Goal: Information Seeking & Learning: Learn about a topic

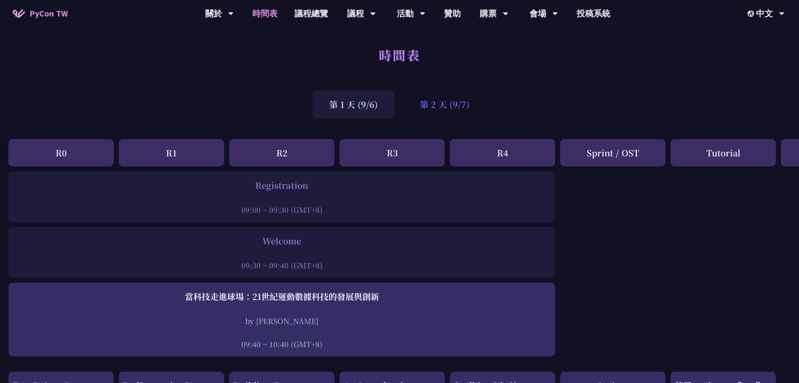
click at [442, 108] on div "第 2 天 (9/7)" at bounding box center [444, 104] width 83 height 27
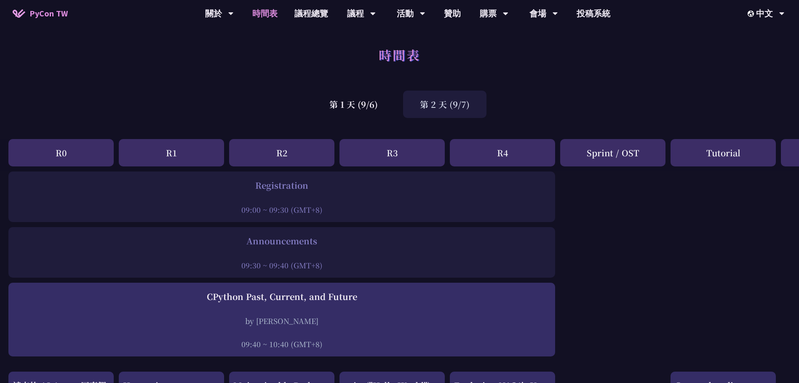
click at [336, 202] on div at bounding box center [282, 198] width 538 height 13
click at [323, 249] on div at bounding box center [282, 253] width 538 height 13
click at [418, 156] on div "R3" at bounding box center [391, 152] width 105 height 27
click at [306, 157] on div "R2" at bounding box center [281, 152] width 105 height 27
click at [165, 159] on div "R1" at bounding box center [171, 152] width 105 height 27
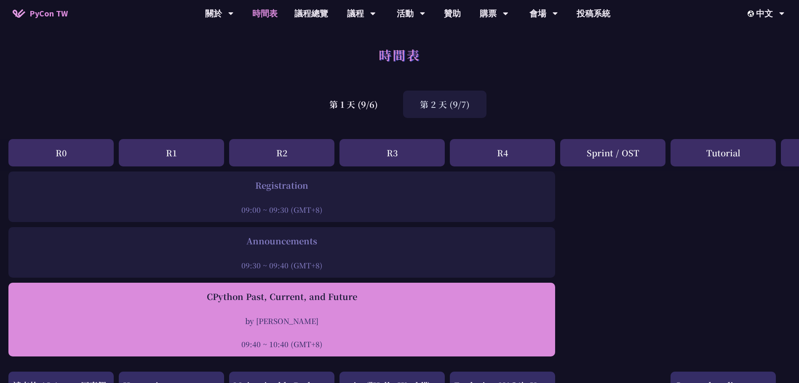
click at [282, 307] on div "CPython Past, Current, and Future by [PERSON_NAME] 09:40 ~ 10:40 (GMT+8)" at bounding box center [282, 319] width 538 height 59
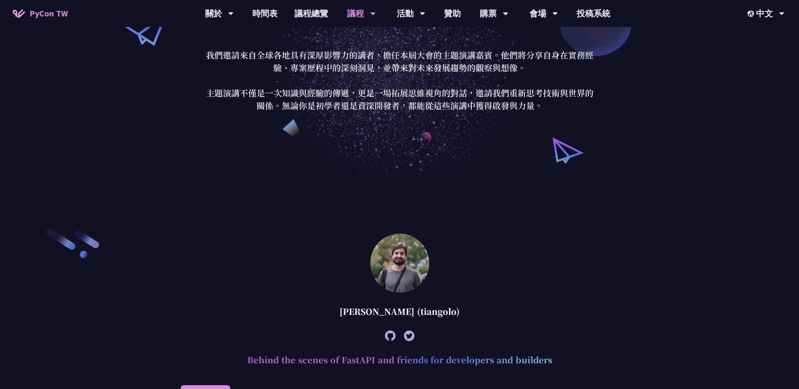
scroll to position [84, 0]
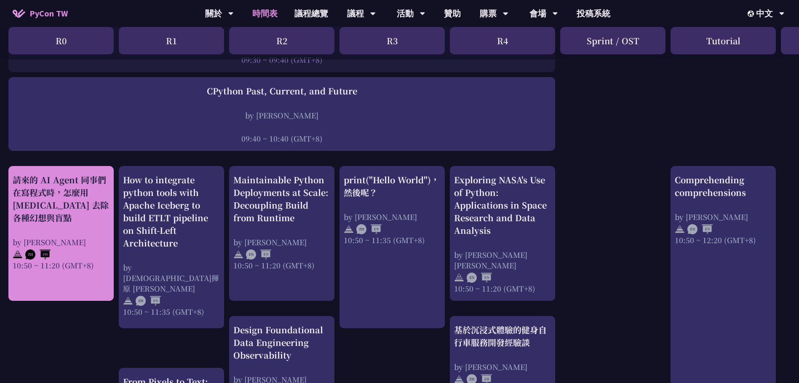
scroll to position [210, 0]
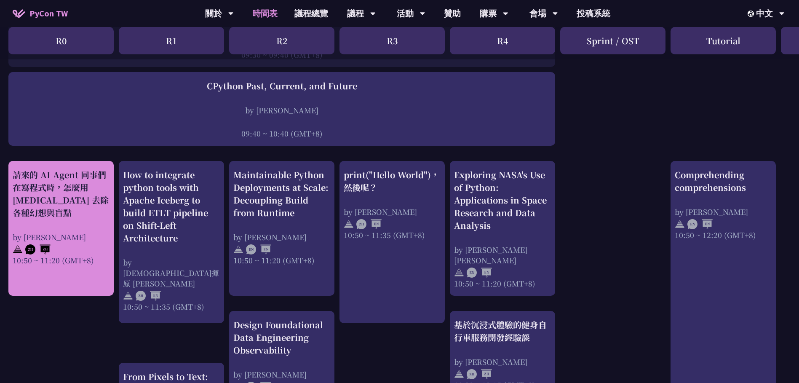
click at [80, 192] on div "請來的 AI Agent 同事們在寫程式時，怎麼用 [MEDICAL_DATA] 去除各種幻想與盲點" at bounding box center [61, 193] width 97 height 51
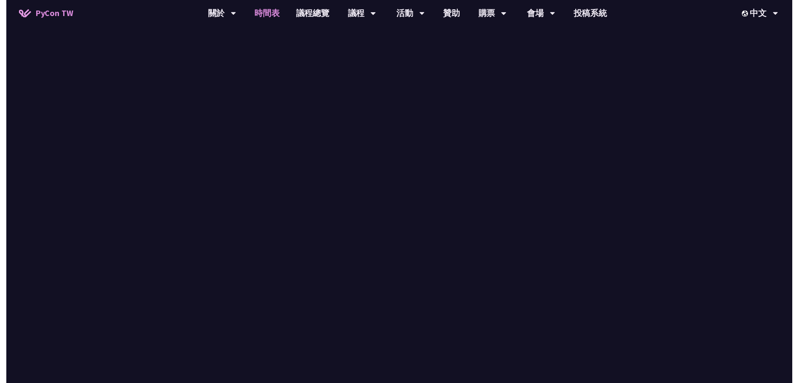
scroll to position [210, 0]
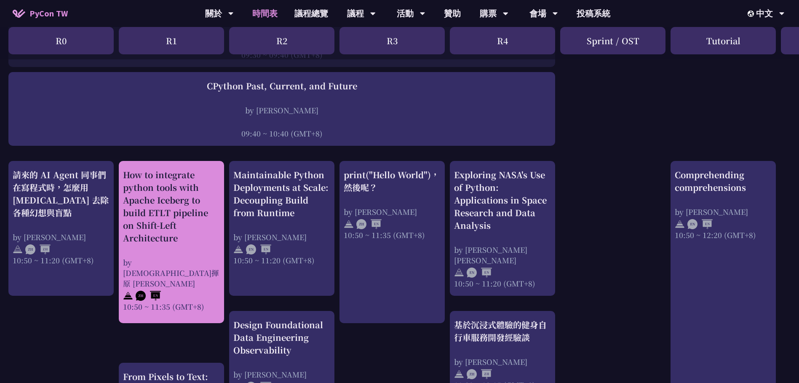
click at [183, 230] on div "How to integrate python tools with Apache Iceberg to build ETLT pipeline on Shi…" at bounding box center [171, 206] width 97 height 76
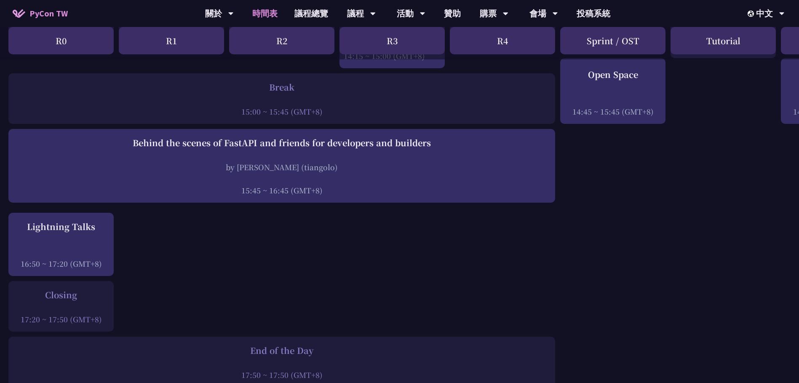
scroll to position [1010, 0]
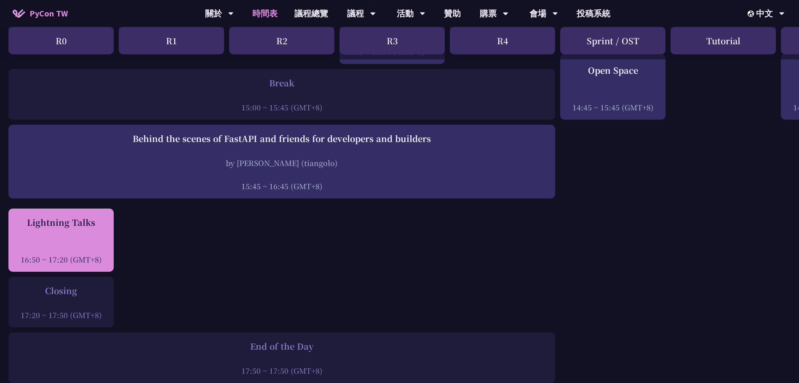
click at [82, 240] on div "Lightning Talks 16:50 ~ 17:20 (GMT+8)" at bounding box center [61, 240] width 97 height 48
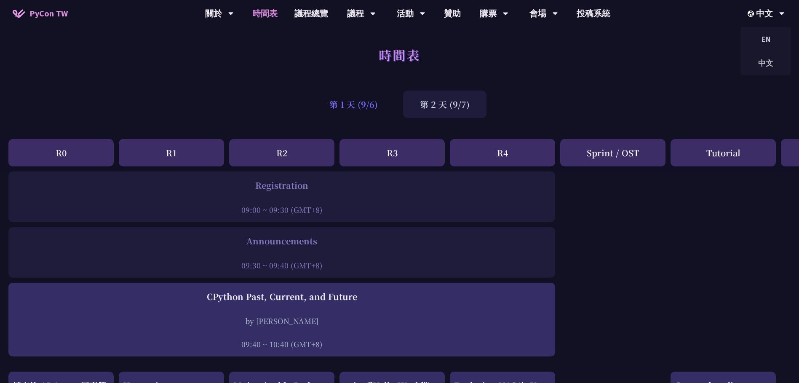
click at [336, 98] on div "第 1 天 (9/6)" at bounding box center [353, 104] width 82 height 27
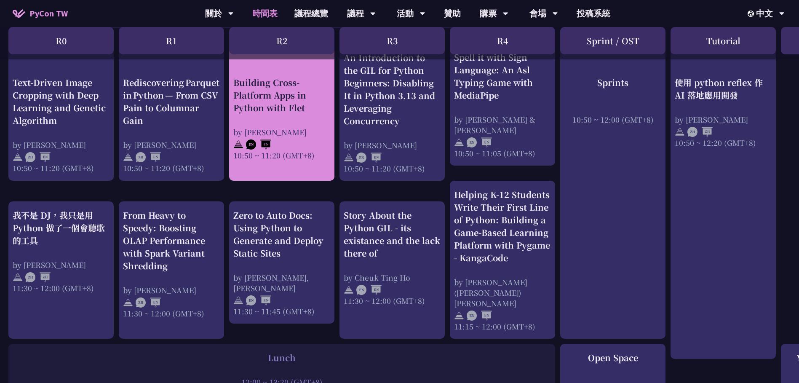
scroll to position [168, 0]
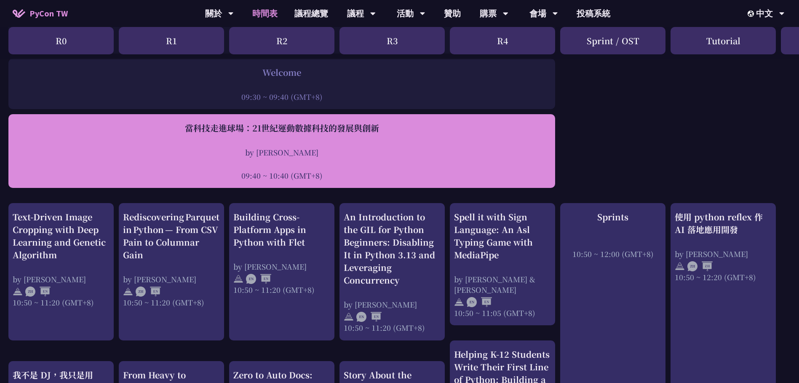
click at [300, 148] on div "by [PERSON_NAME]" at bounding box center [282, 152] width 538 height 11
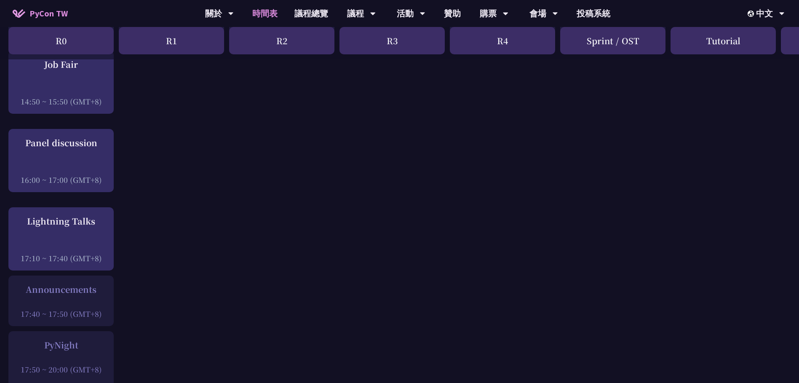
scroll to position [1095, 0]
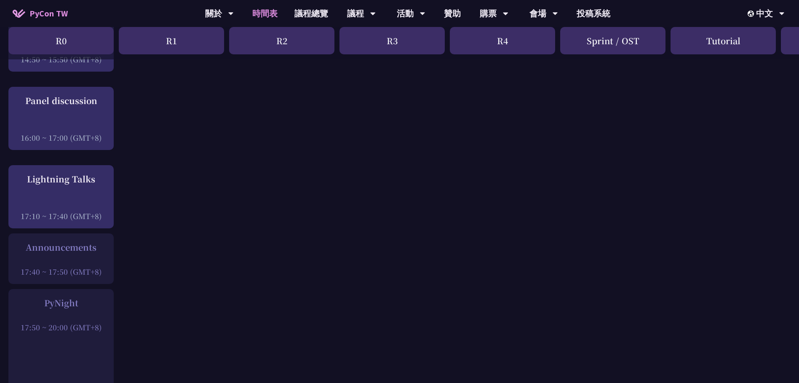
click at [53, 253] on div at bounding box center [61, 259] width 97 height 13
click at [64, 309] on div at bounding box center [61, 315] width 97 height 13
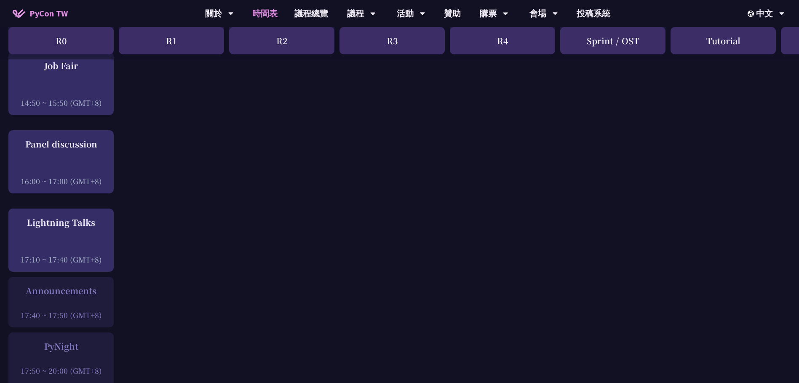
scroll to position [1052, 0]
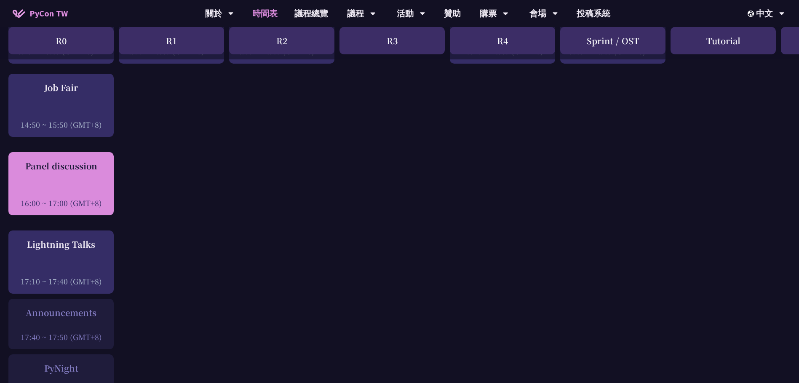
scroll to position [1010, 0]
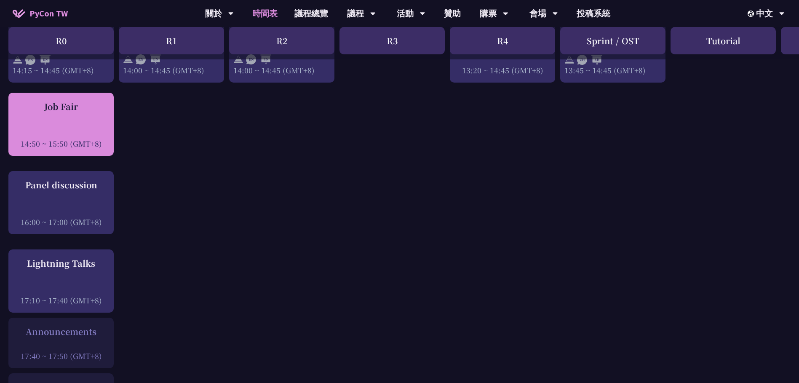
click at [59, 125] on div at bounding box center [61, 131] width 97 height 13
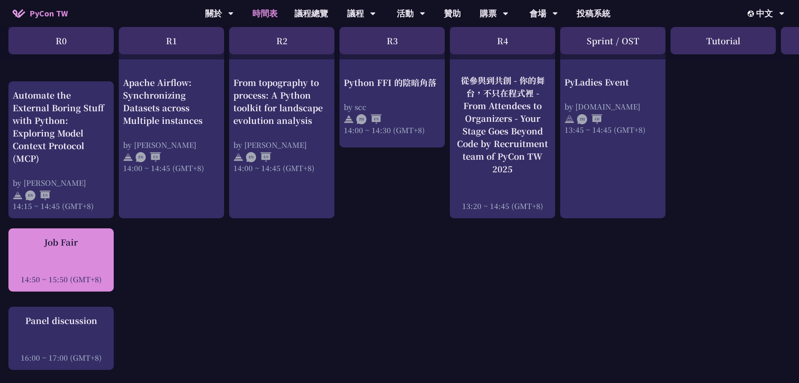
scroll to position [842, 0]
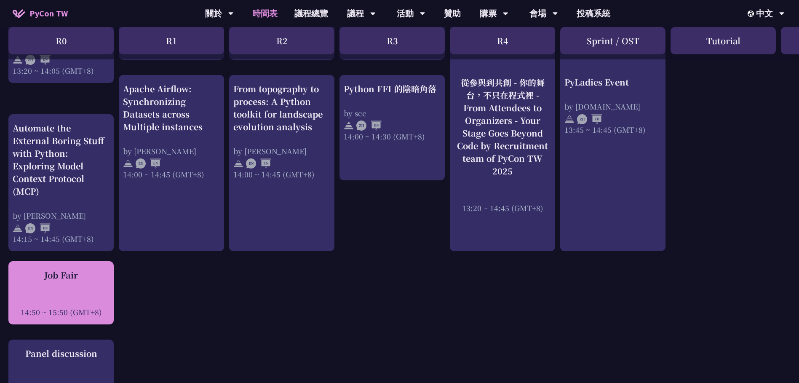
click at [65, 278] on div "Job Fair 14:50 ~ 15:50 (GMT+8)" at bounding box center [61, 293] width 97 height 48
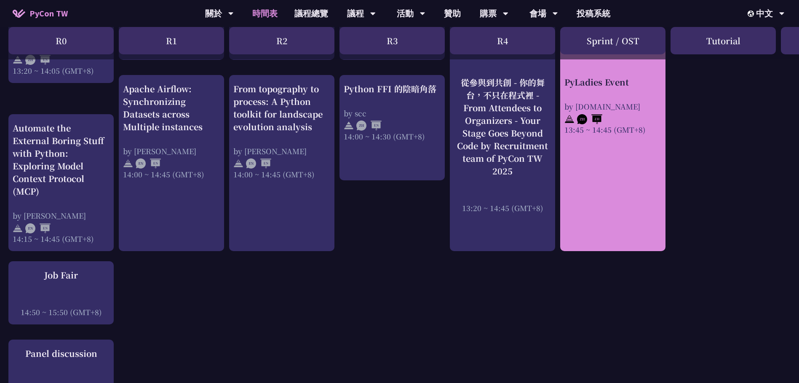
click at [599, 197] on div "PyLadies Event by [DOMAIN_NAME] 13:45 ~ 14:45 (GMT+8)" at bounding box center [612, 145] width 105 height 212
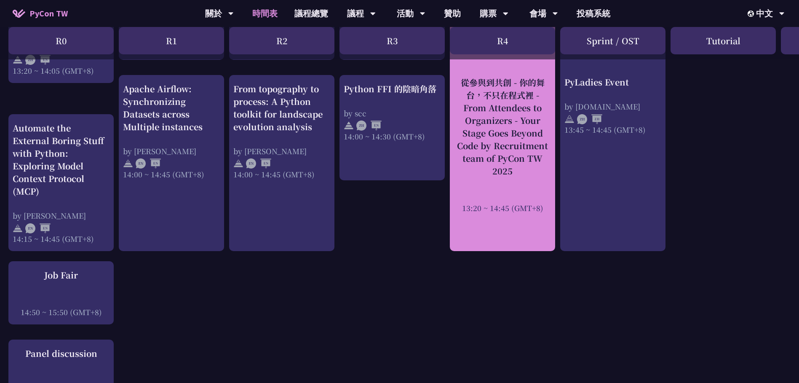
click at [470, 174] on div "從參與到共創 - 你的舞台，不只在程式裡 - From Attendees to Organizers - Your Stage Goes Beyond Co…" at bounding box center [502, 126] width 97 height 101
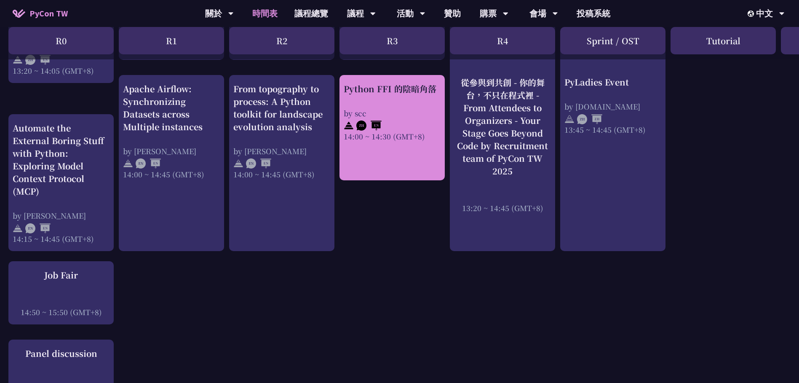
click at [368, 147] on div "Python FFI 的陰暗角落 by scc 14:00 ~ 14:30 (GMT+8)" at bounding box center [391, 127] width 105 height 105
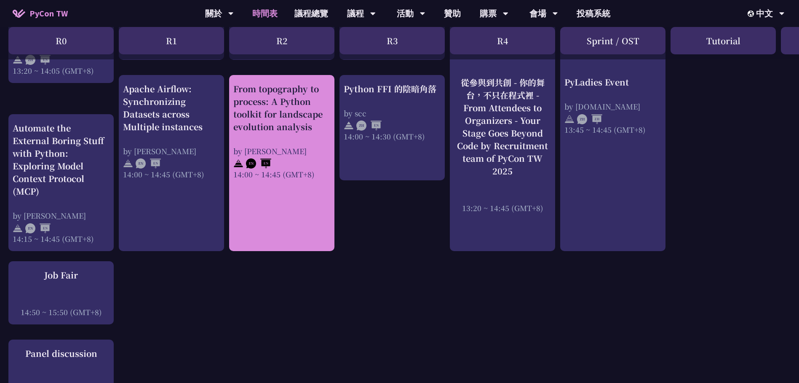
click at [279, 177] on div "From topography to process: A Python toolkit for landscape evolution analysis b…" at bounding box center [281, 163] width 105 height 176
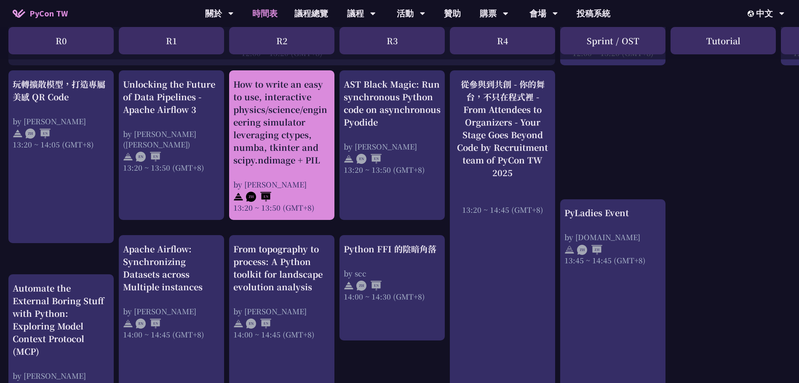
scroll to position [674, 0]
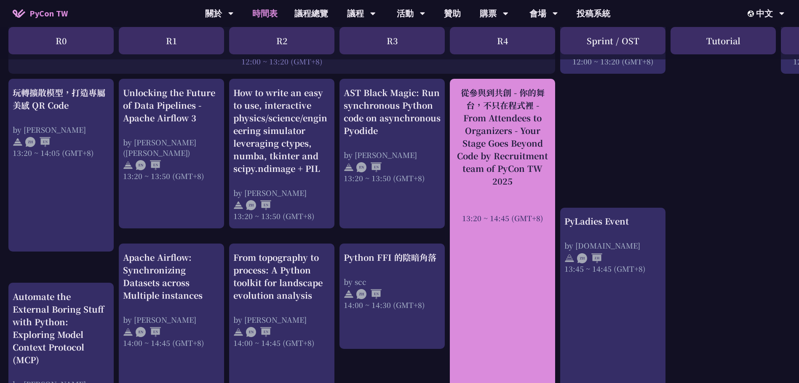
click at [513, 200] on div at bounding box center [502, 206] width 97 height 13
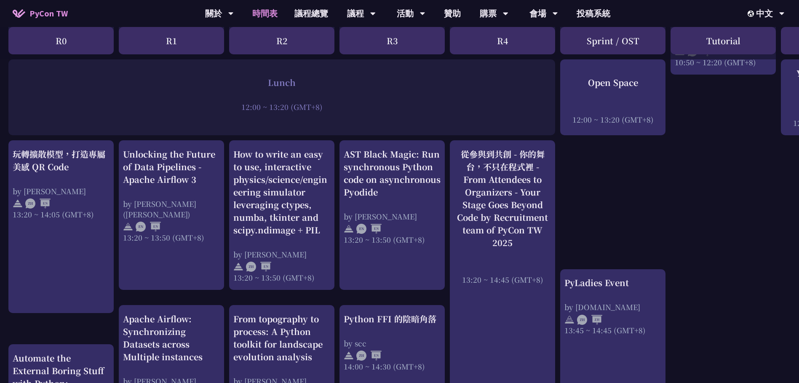
scroll to position [631, 0]
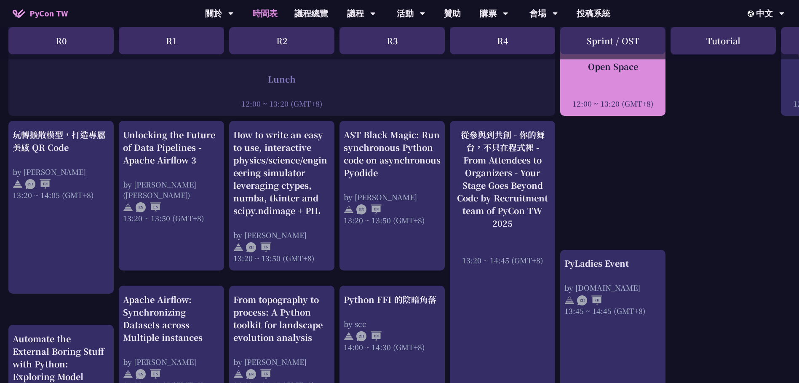
click at [620, 99] on div "12:00 ~ 13:20 (GMT+8)" at bounding box center [612, 103] width 97 height 11
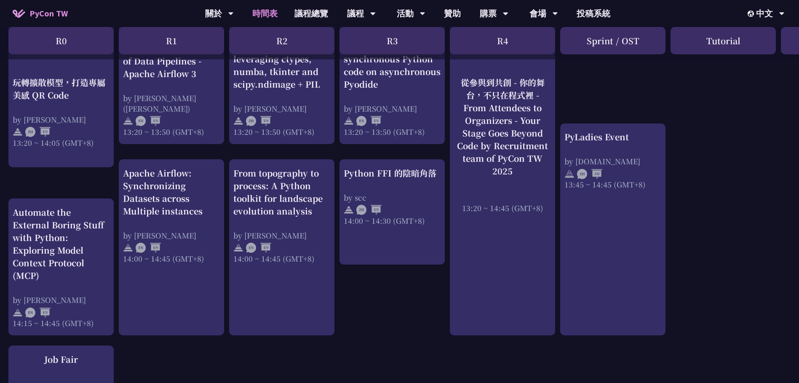
scroll to position [631, 0]
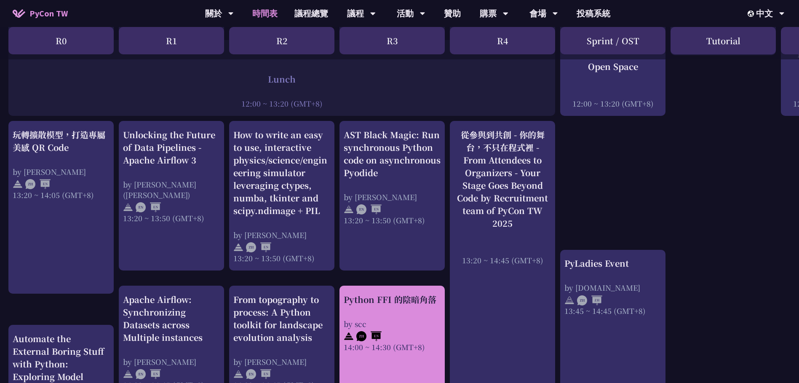
click at [426, 305] on div "Python FFI 的陰暗角落 by scc 14:00 ~ 14:30 (GMT+8)" at bounding box center [392, 322] width 97 height 59
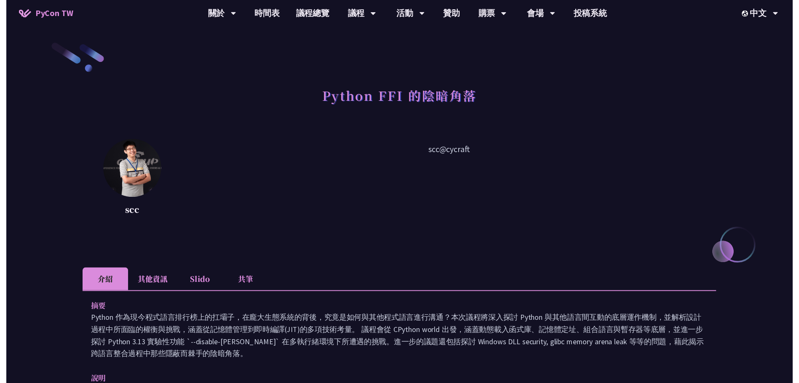
scroll to position [631, 0]
